Goal: Information Seeking & Learning: Understand process/instructions

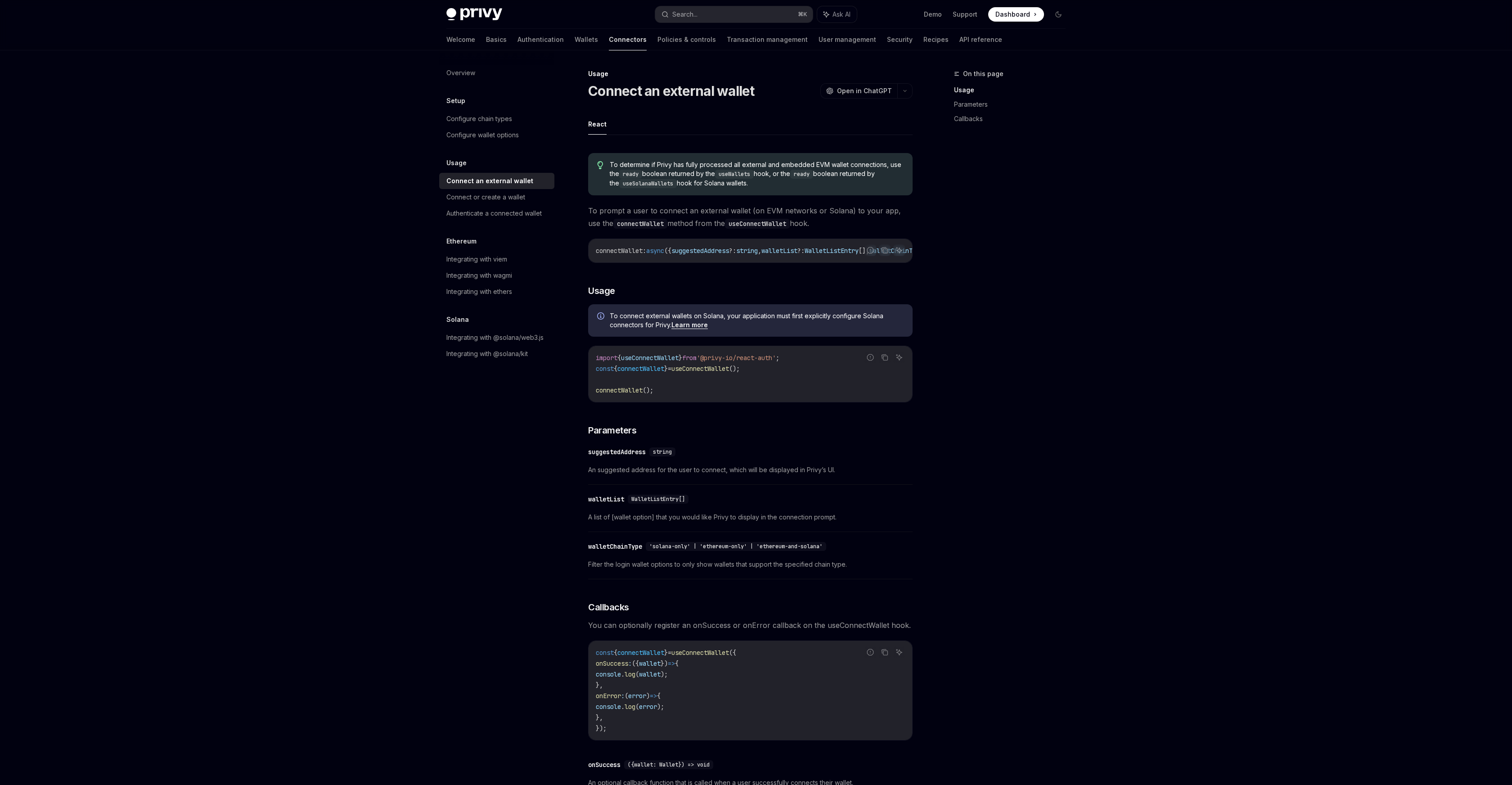
click at [421, 195] on div "Usage Connect an external wallet OpenAI Open in ChatGPT OpenAI Open in ChatGPT …" at bounding box center [666, 526] width 497 height 915
click at [487, 130] on div "Configure wallet options" at bounding box center [482, 135] width 72 height 11
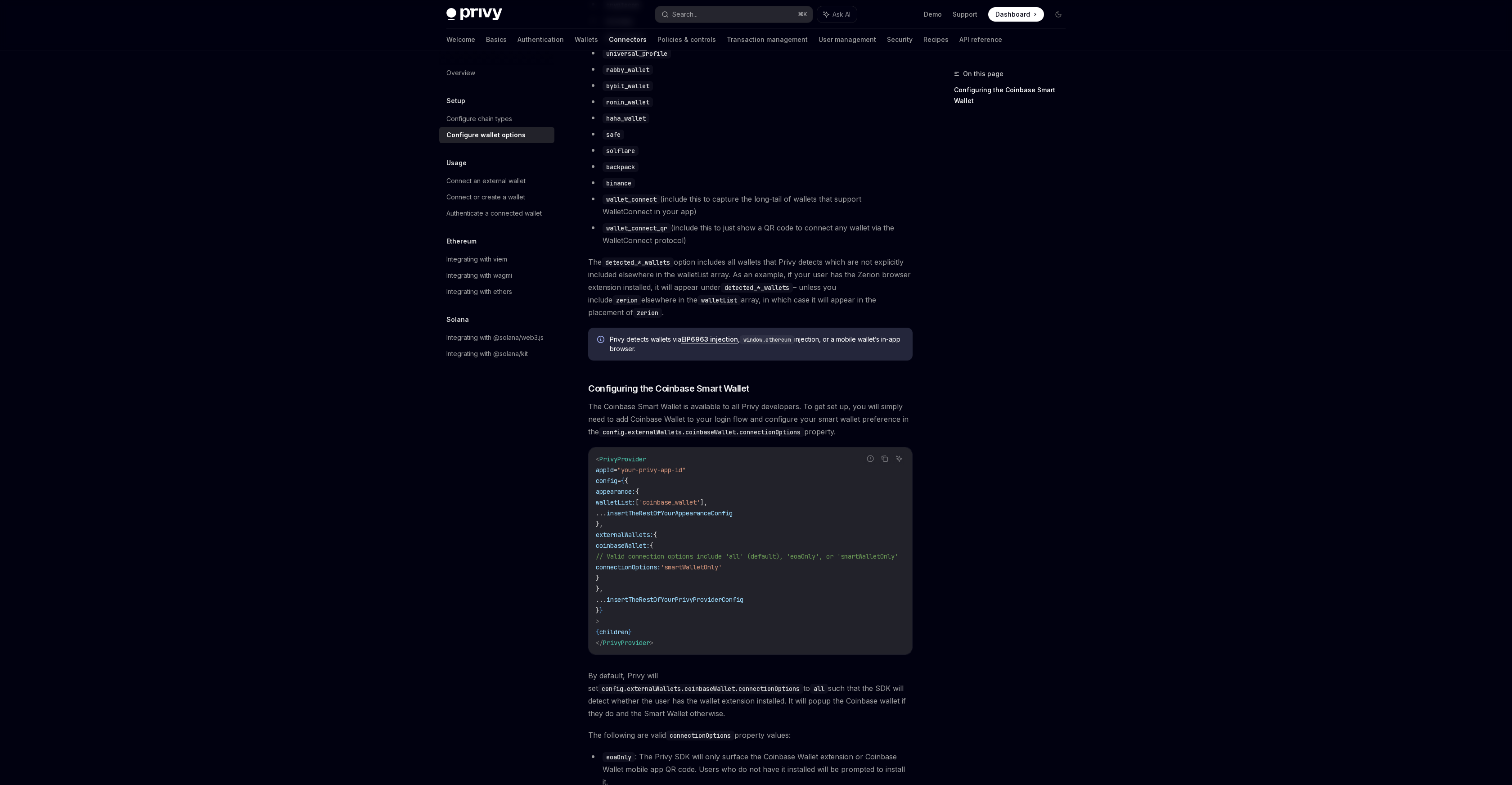
scroll to position [902, 0]
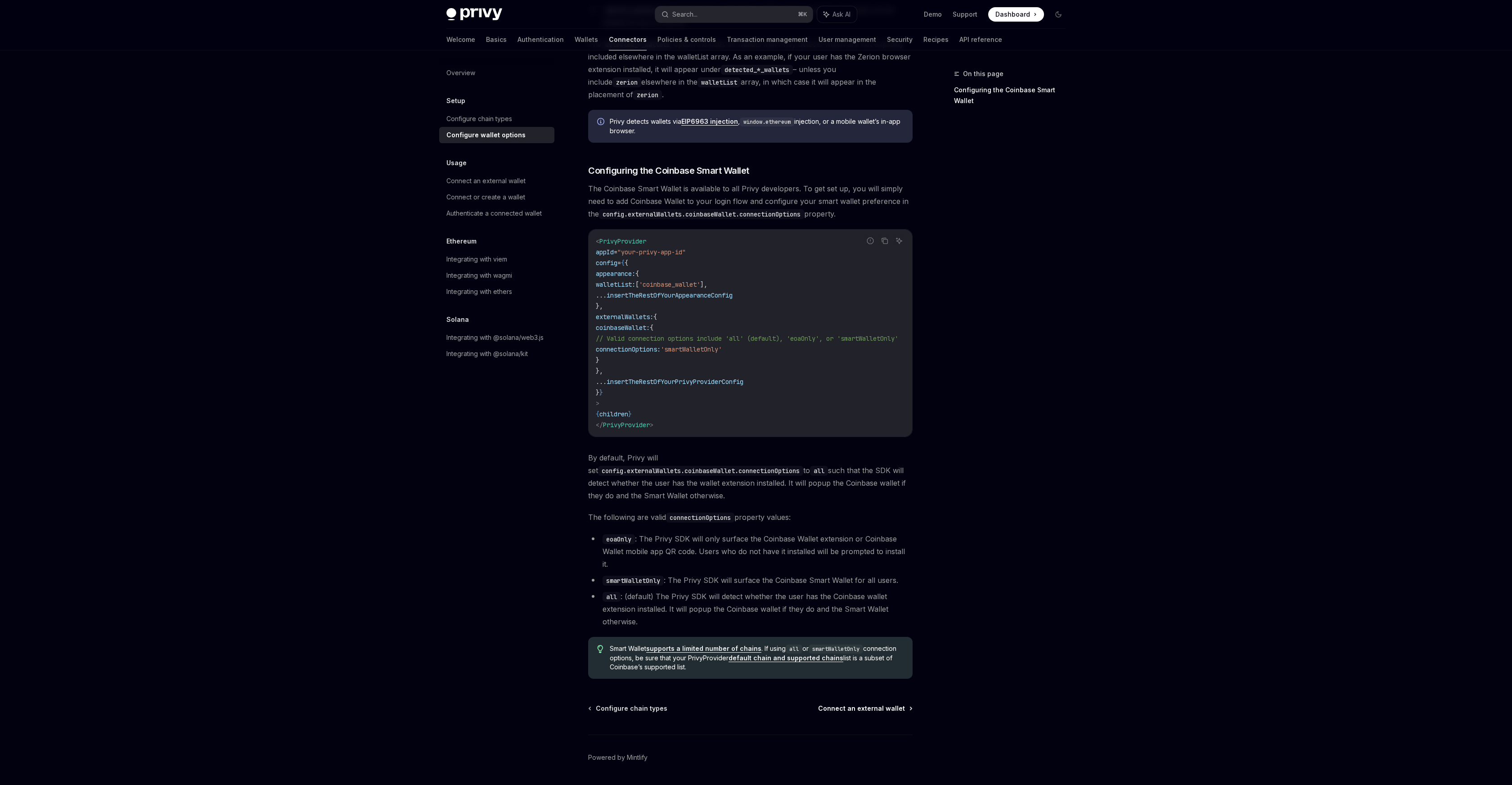
click at [835, 704] on span "Connect an external wallet" at bounding box center [862, 708] width 87 height 9
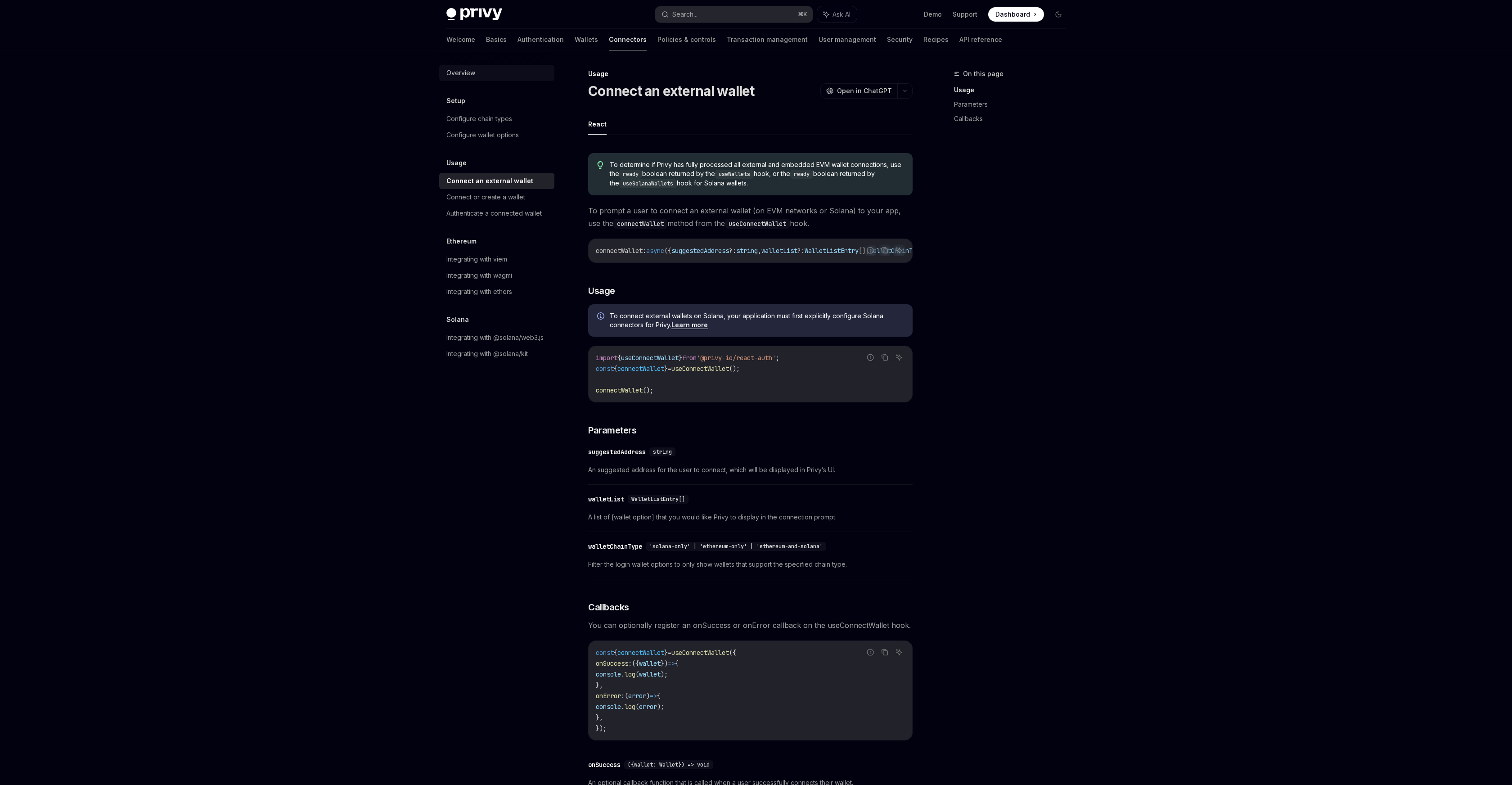
click at [509, 72] on div "Overview" at bounding box center [498, 73] width 103 height 11
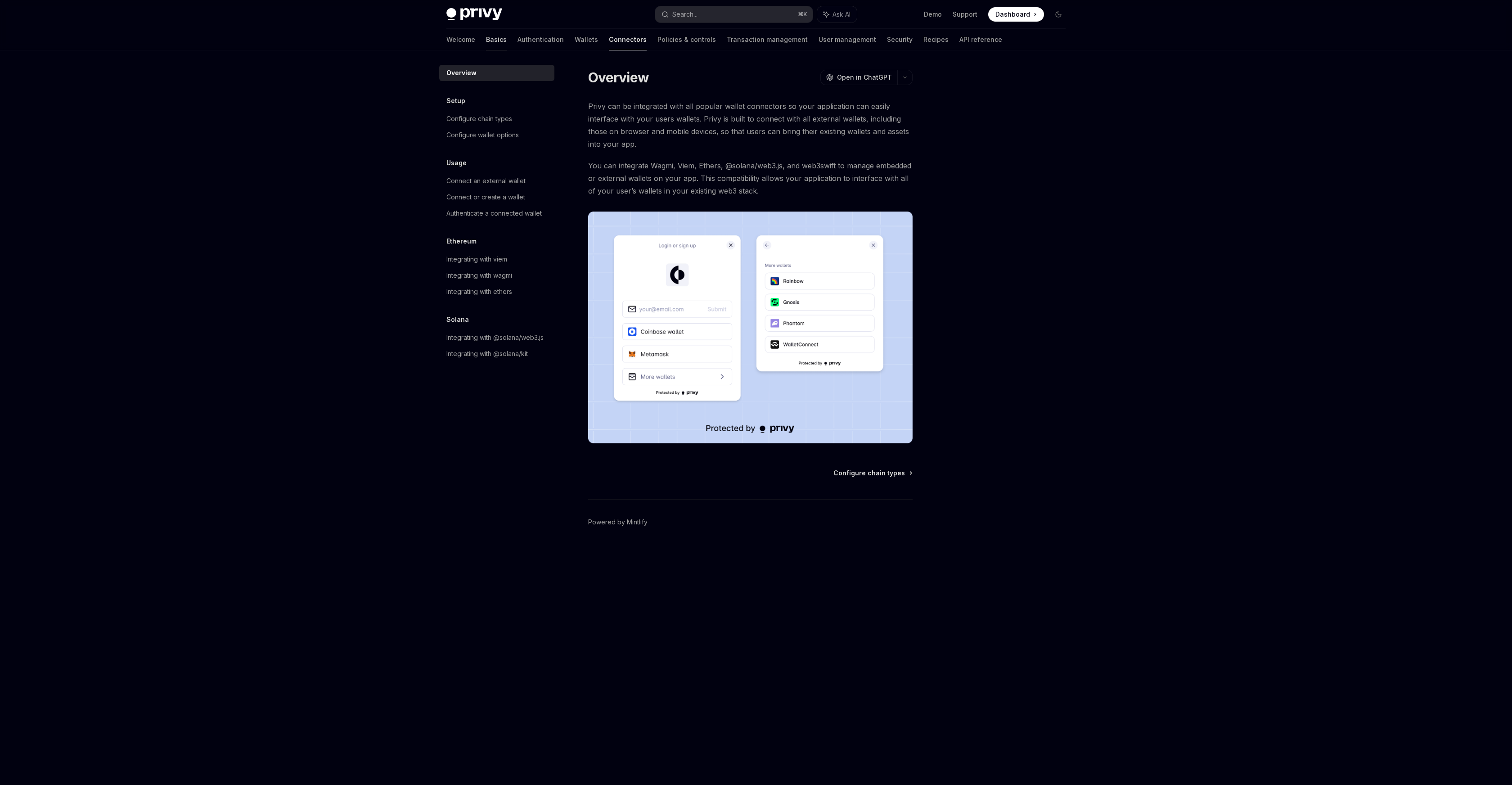
click at [486, 35] on link "Basics" at bounding box center [496, 39] width 21 height 22
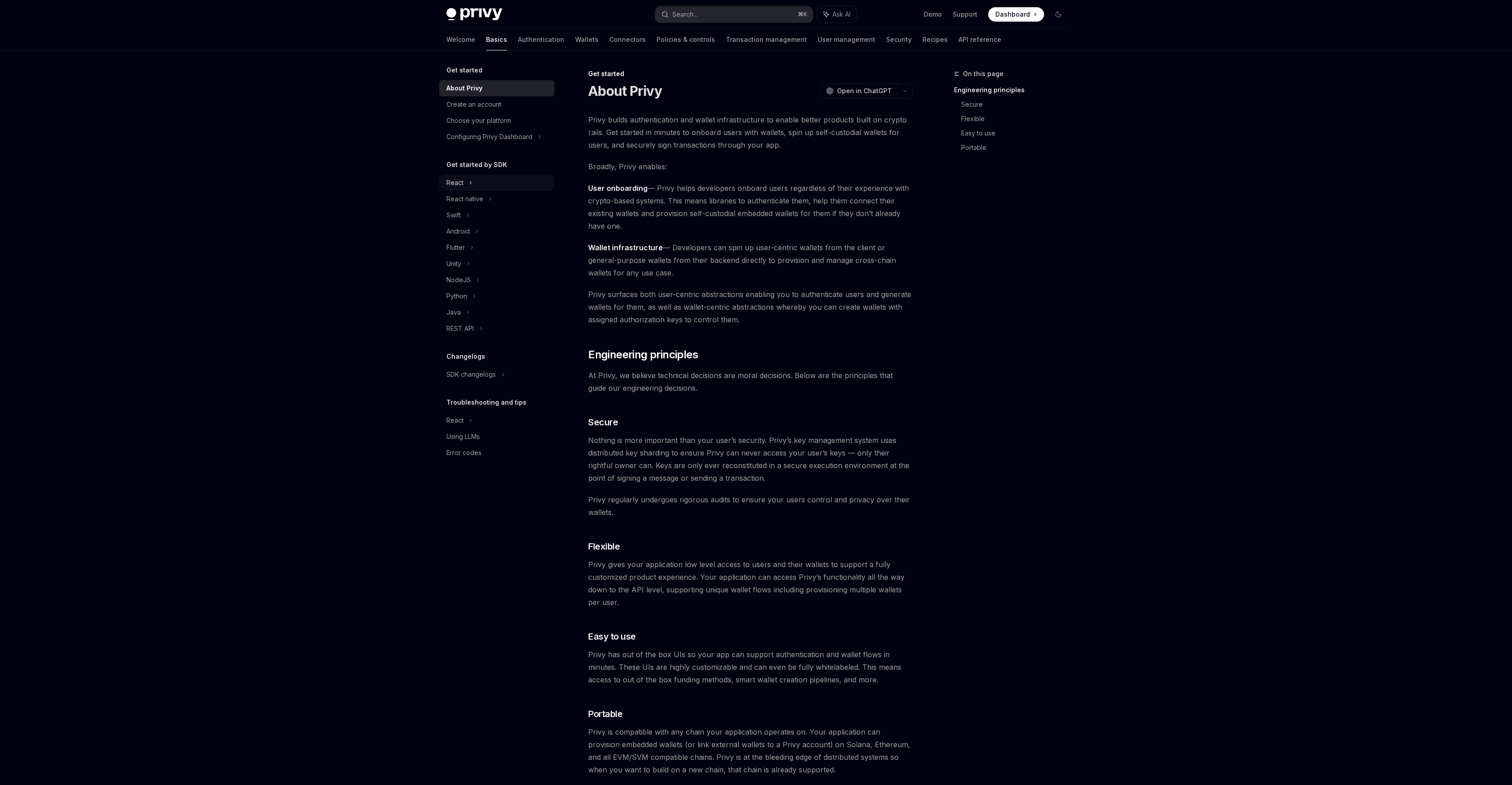
click at [478, 188] on div "React" at bounding box center [497, 183] width 115 height 16
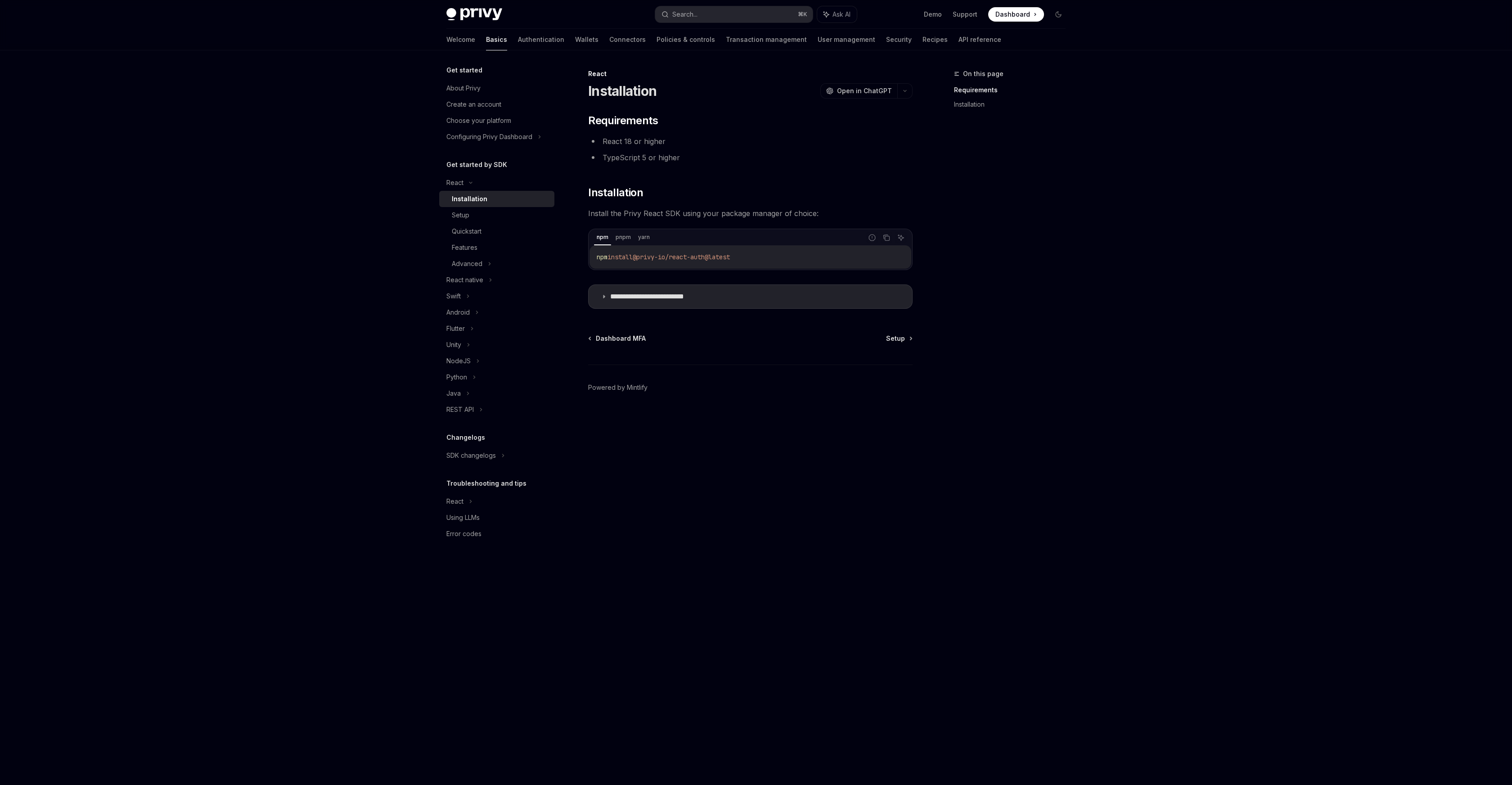
click at [713, 253] on span "@privy-io/react-auth@latest" at bounding box center [681, 257] width 97 height 8
copy div "npm install @privy-io/react-auth@latest"
click at [885, 237] on icon "Copy the contents from the code block" at bounding box center [887, 238] width 5 height 5
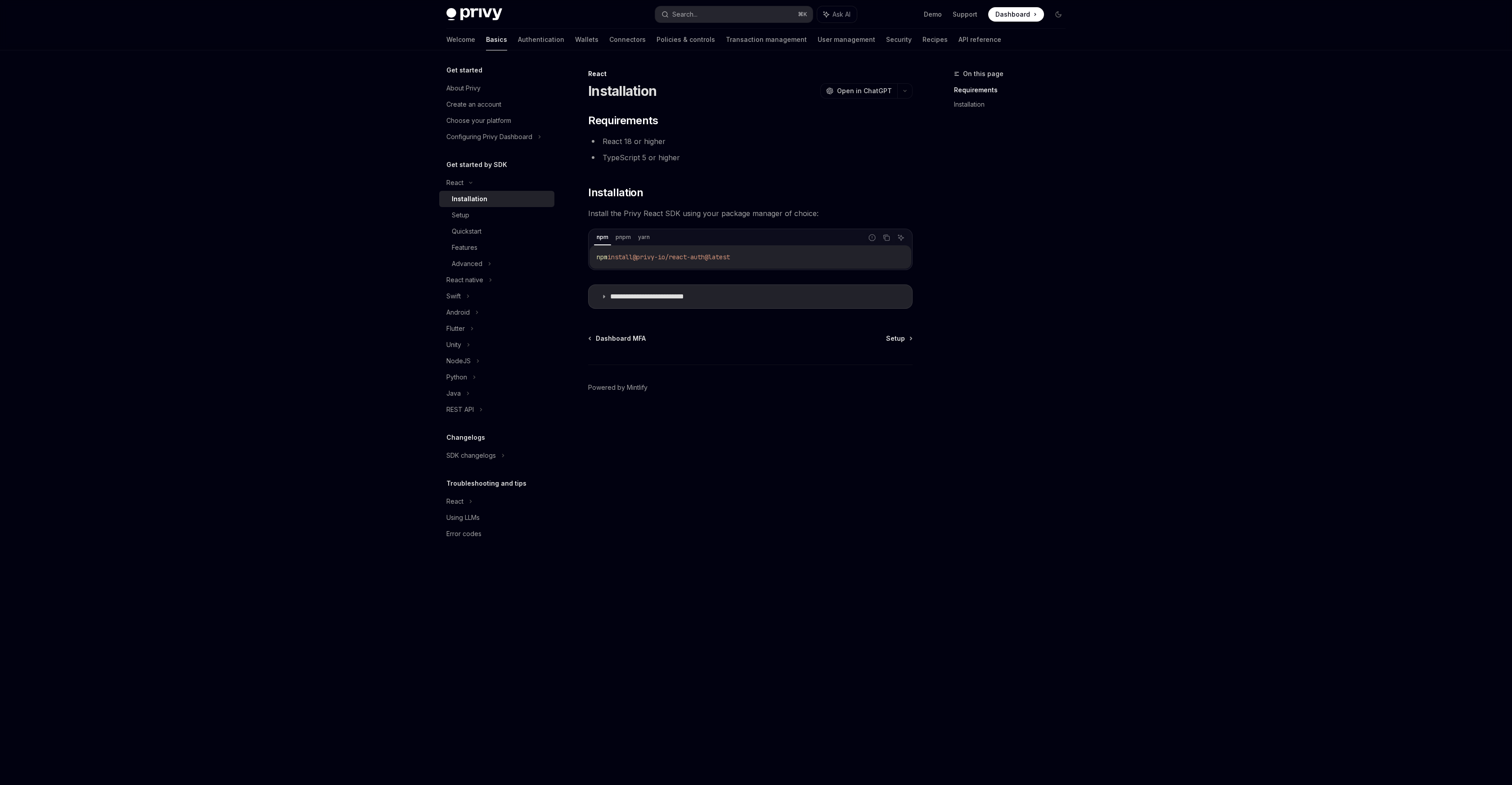
click at [728, 252] on code "npm install @privy-io/react-auth@latest" at bounding box center [751, 257] width 308 height 11
drag, startPoint x: 762, startPoint y: 253, endPoint x: 598, endPoint y: 256, distance: 164.0
click at [598, 256] on code "npm install @privy-io/react-auth@latest" at bounding box center [751, 257] width 308 height 11
copy span "npm install @privy-io/react-auth@latest"
click at [575, 43] on link "Wallets" at bounding box center [587, 39] width 23 height 22
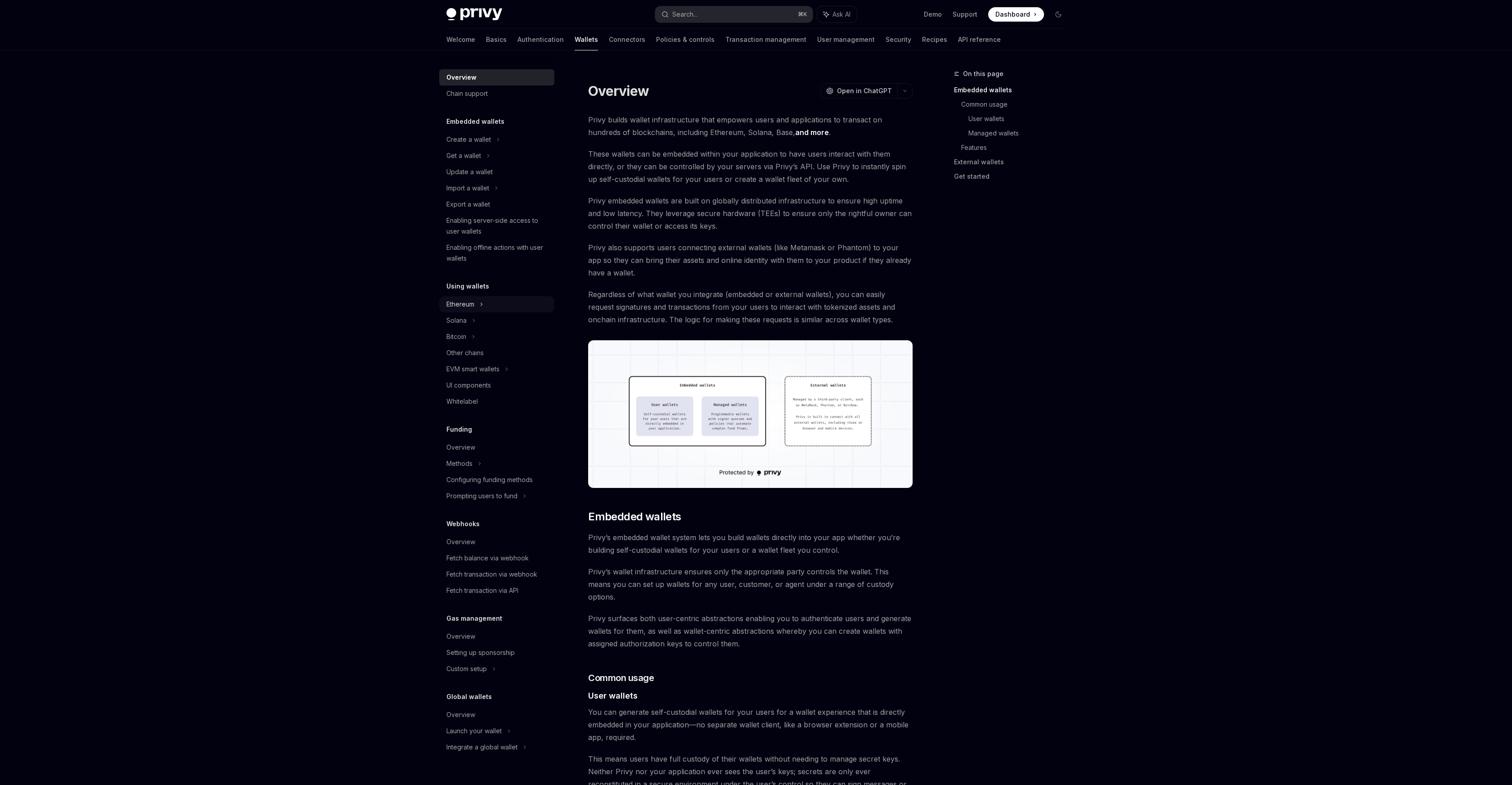
click at [477, 305] on div "Ethereum" at bounding box center [497, 304] width 115 height 16
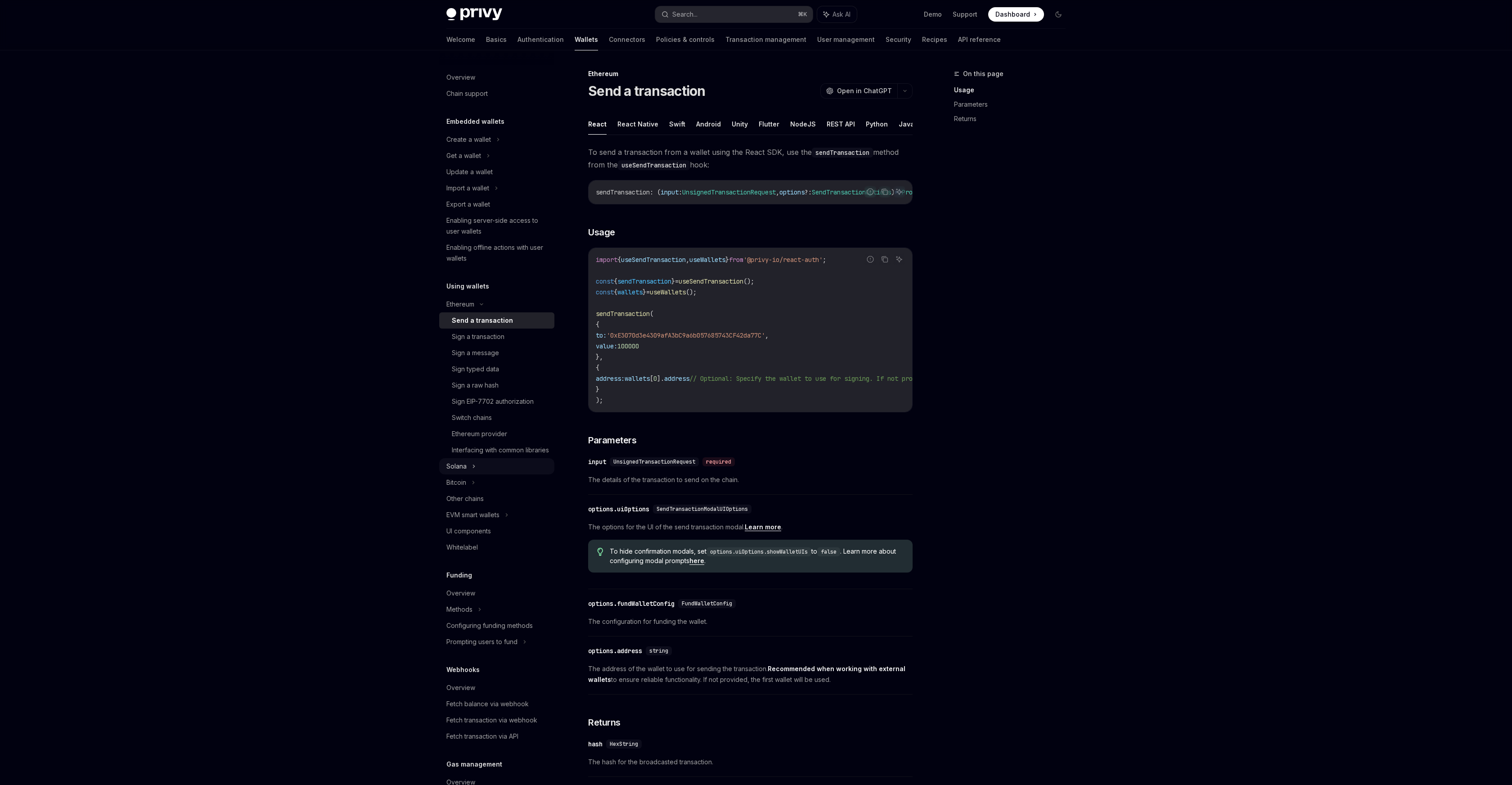
click at [474, 468] on icon at bounding box center [474, 466] width 1 height 3
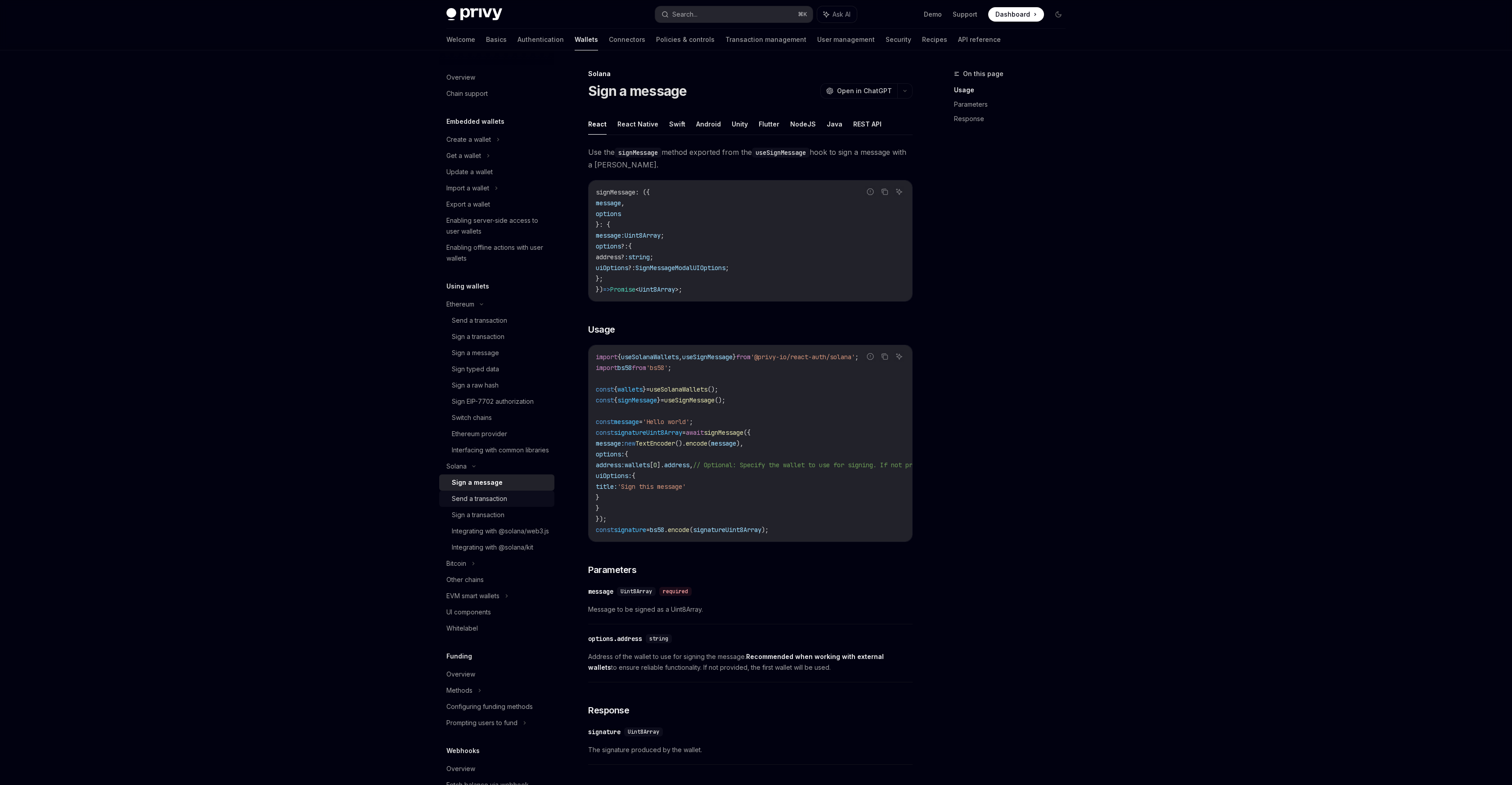
click at [492, 504] on div "Send a transaction" at bounding box center [480, 498] width 55 height 11
type textarea "*"
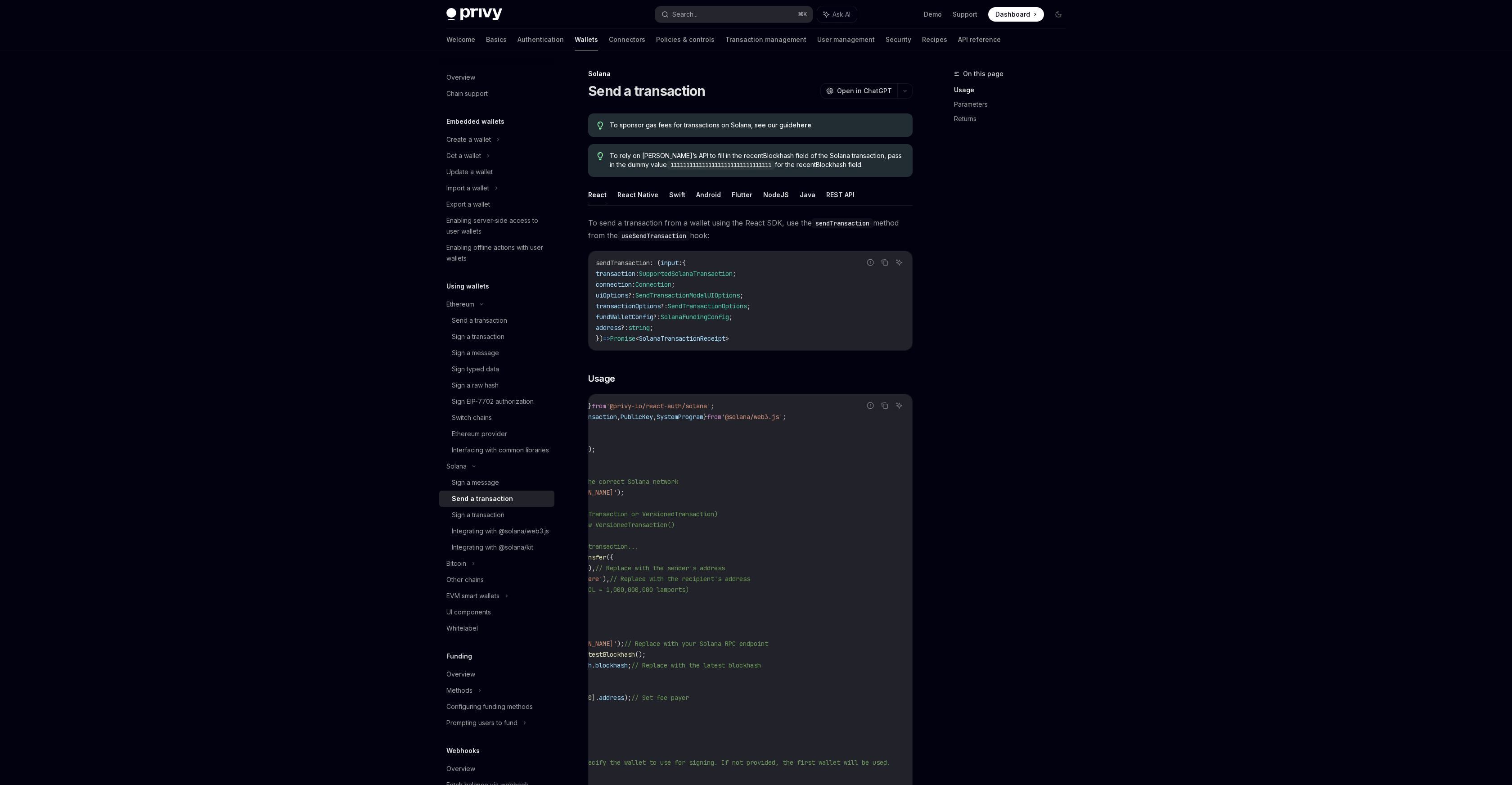
scroll to position [0, 204]
drag, startPoint x: 777, startPoint y: 418, endPoint x: 724, endPoint y: 417, distance: 53.0
click at [724, 417] on span "'@solana/web3.js'" at bounding box center [752, 417] width 61 height 8
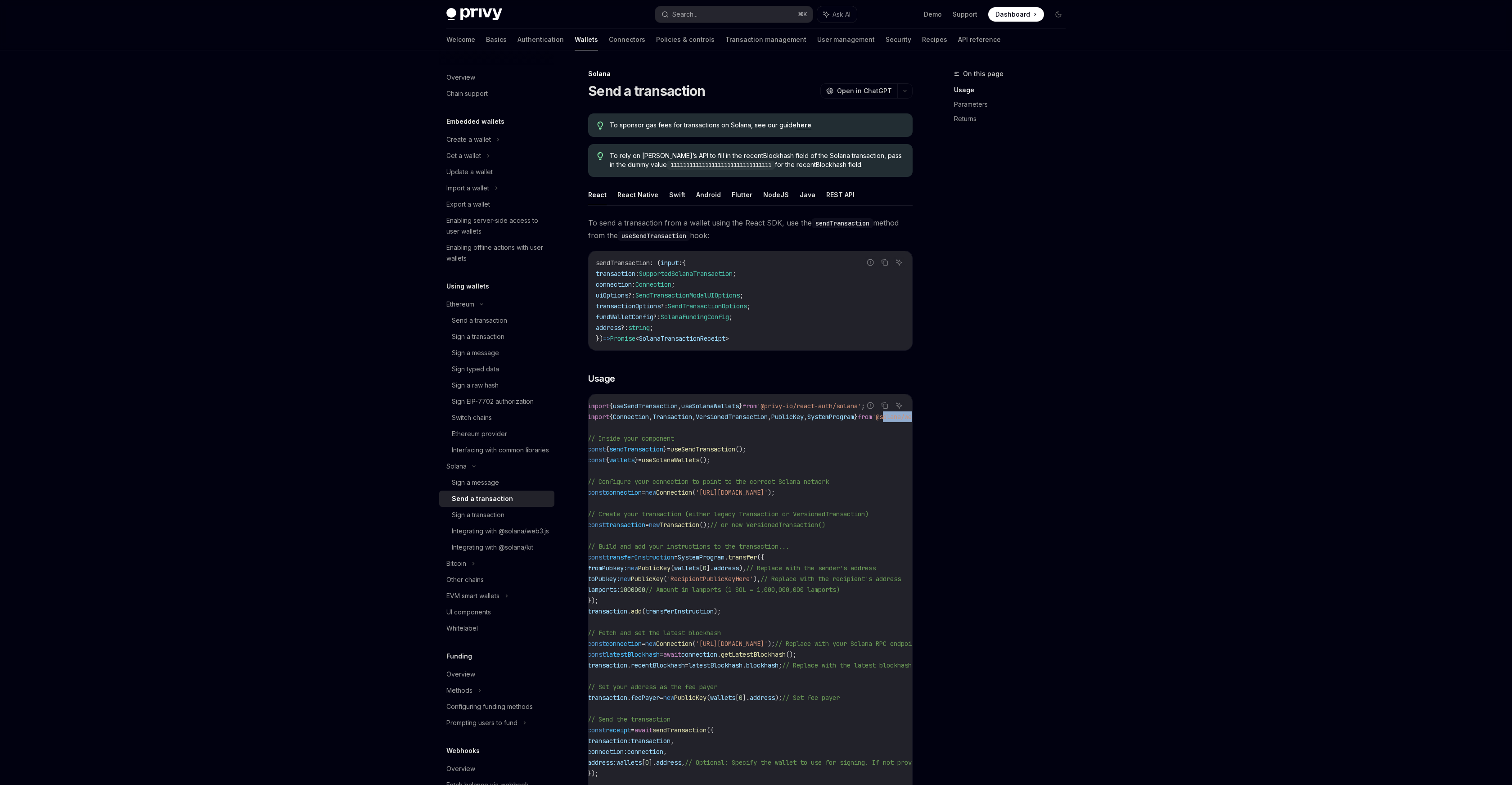
scroll to position [0, 0]
